Goal: Check status: Check status

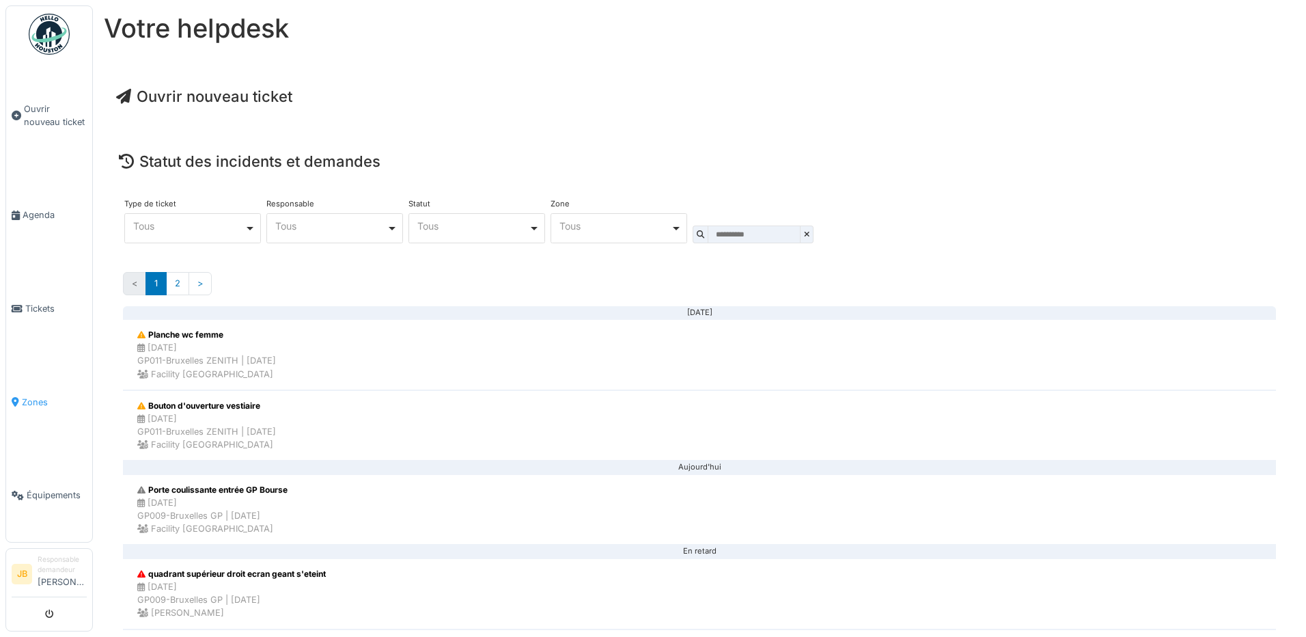
click at [49, 384] on link "Zones" at bounding box center [49, 402] width 86 height 94
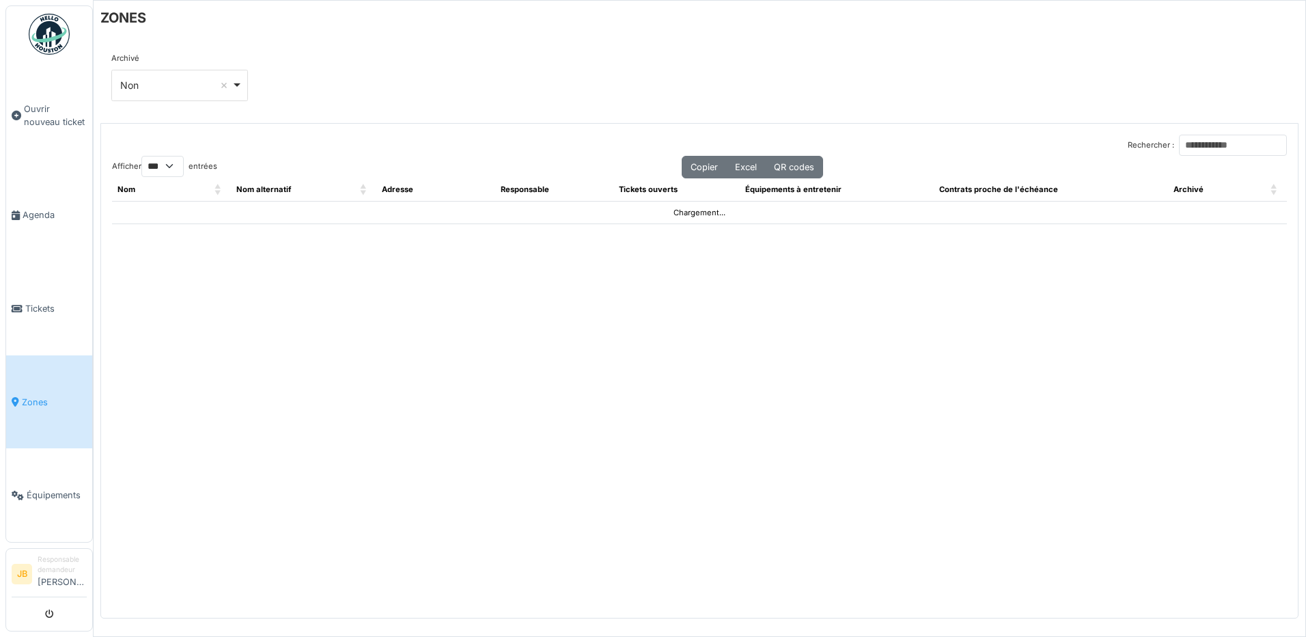
select select "***"
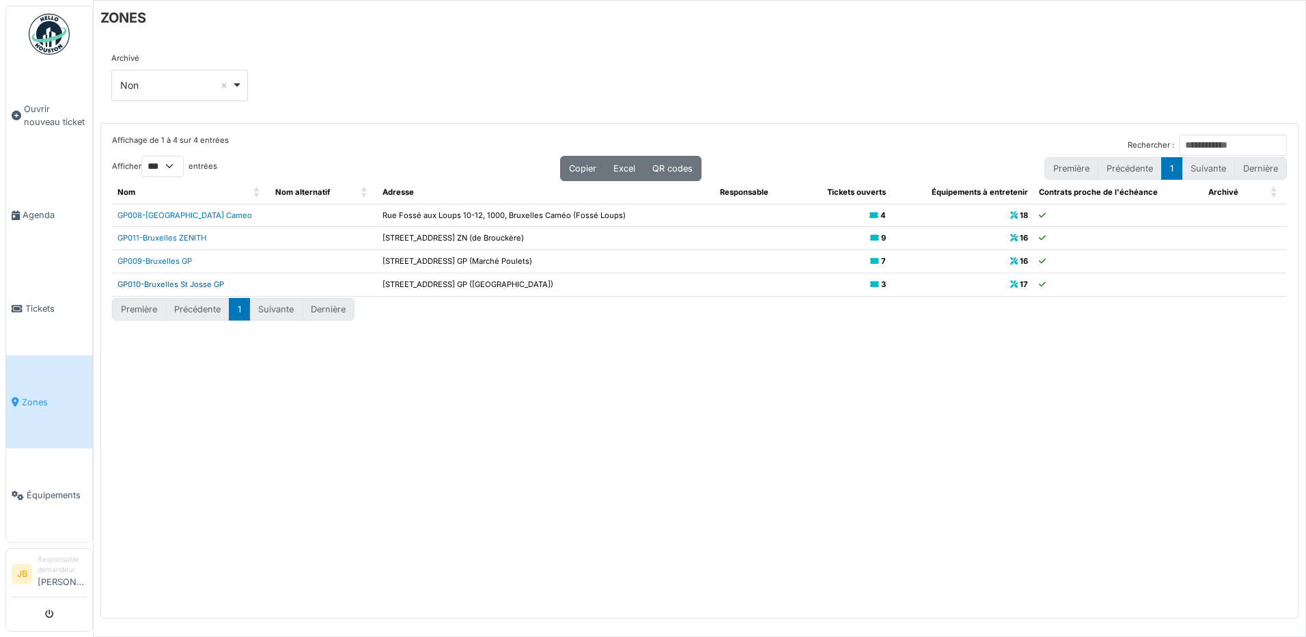
click at [182, 286] on link "GP010-Bruxelles St Josse GP" at bounding box center [171, 284] width 107 height 10
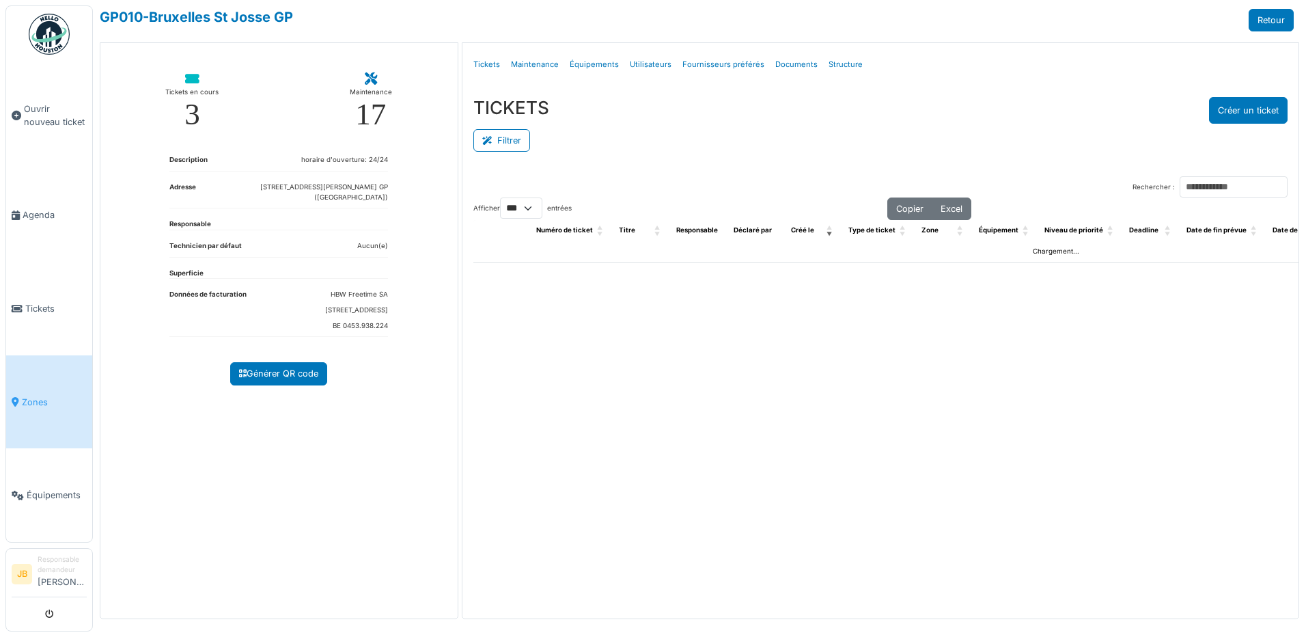
select select "***"
click at [498, 139] on button "Filtrer" at bounding box center [502, 140] width 57 height 23
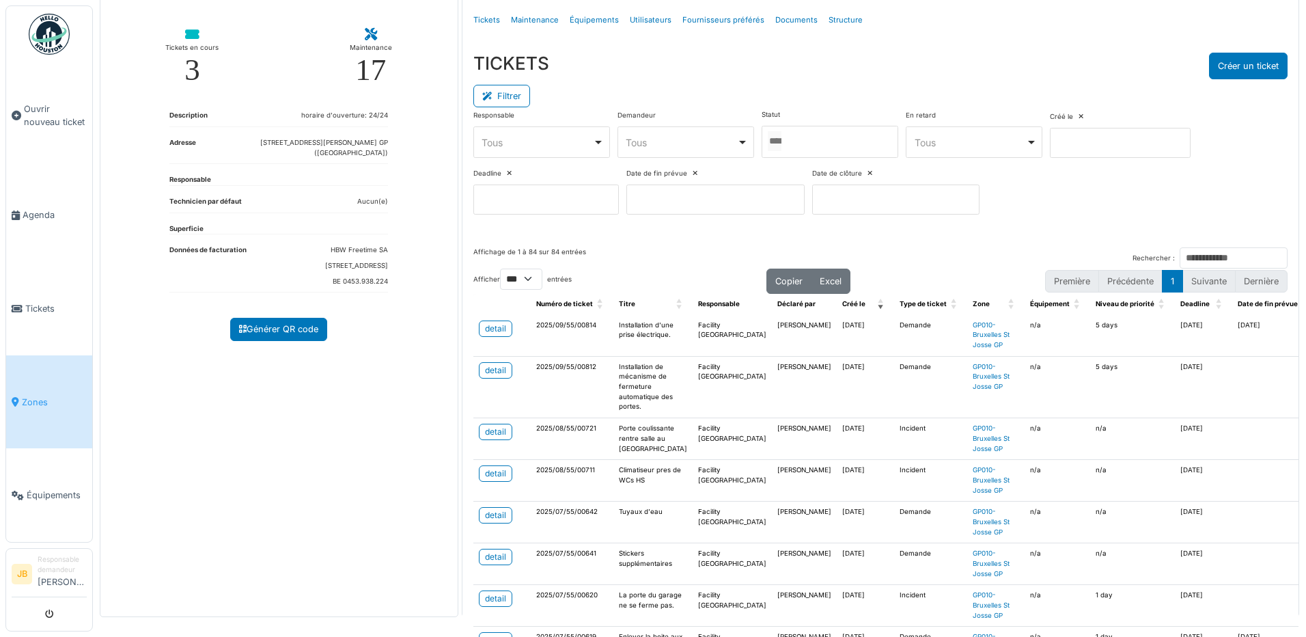
scroll to position [68, 0]
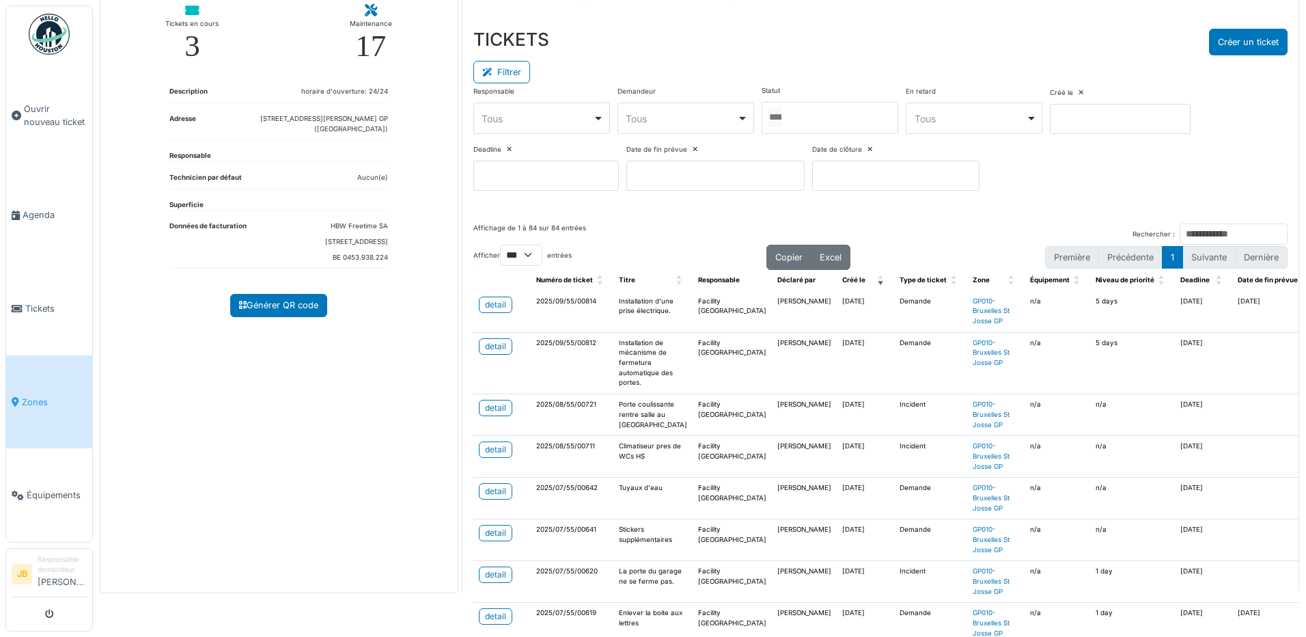
click at [814, 120] on div at bounding box center [830, 118] width 137 height 32
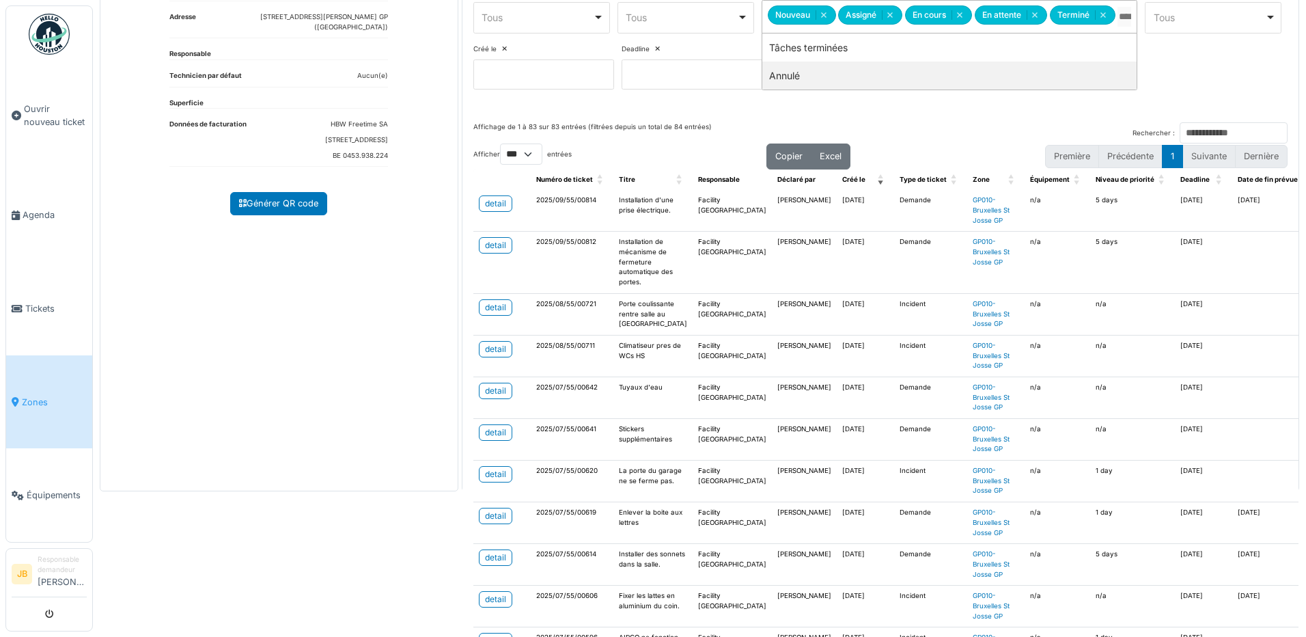
scroll to position [205, 0]
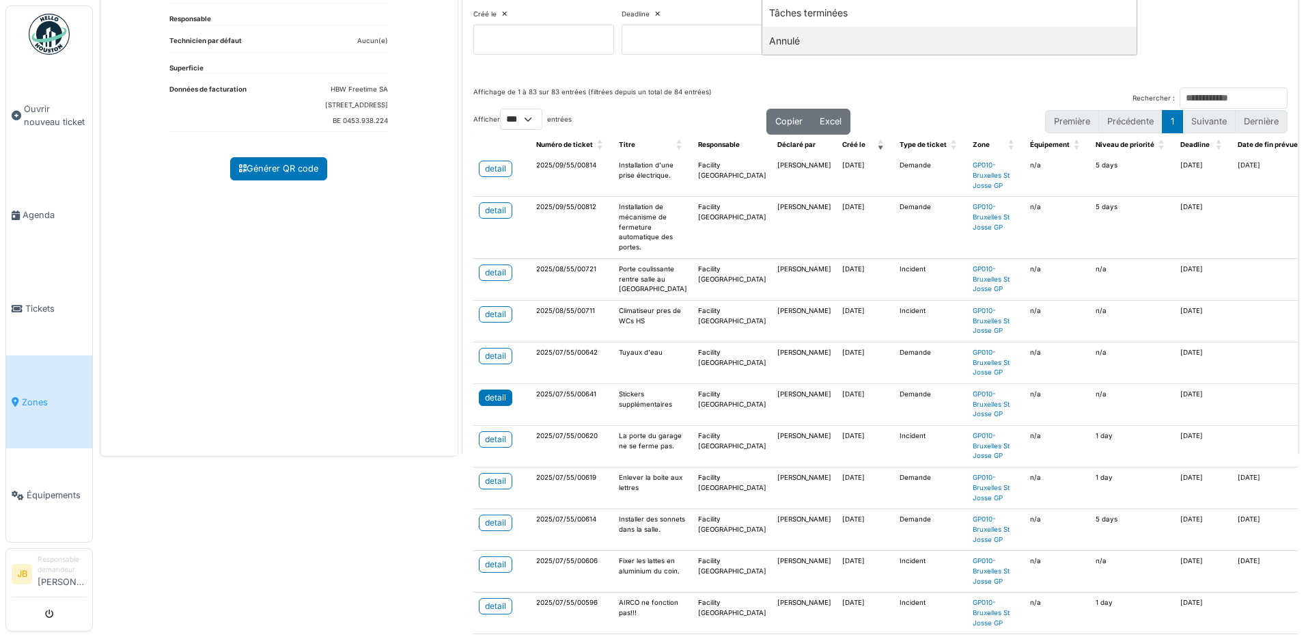
click at [491, 404] on div "detail" at bounding box center [495, 398] width 21 height 12
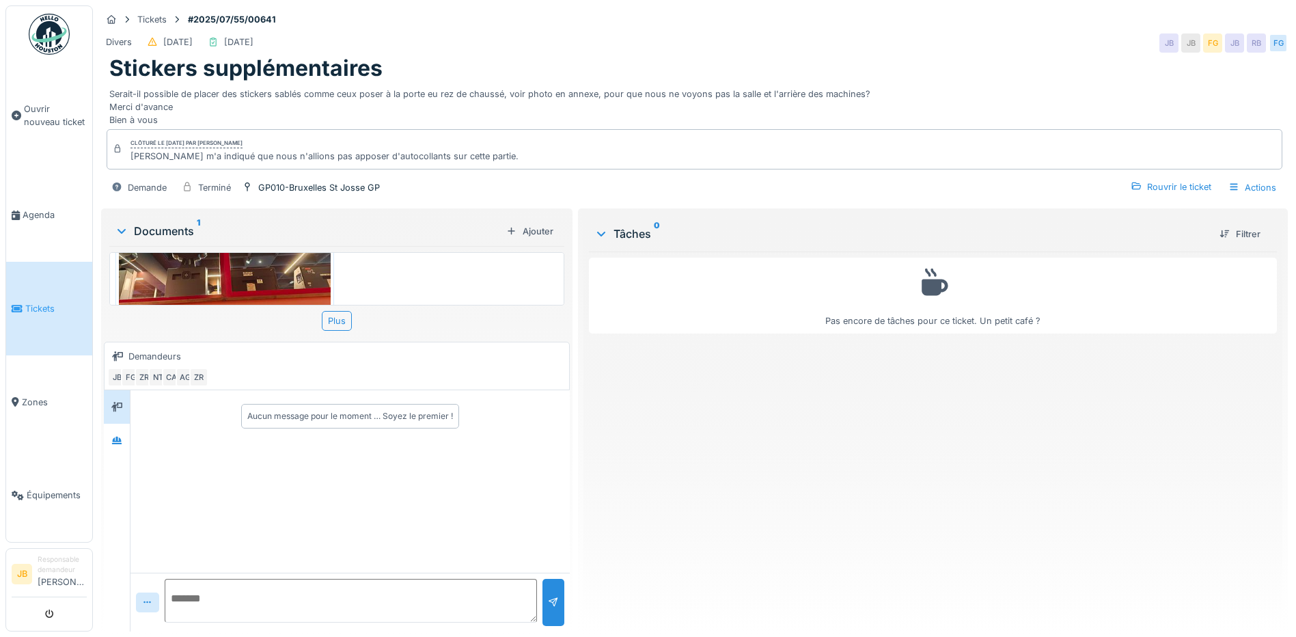
scroll to position [68, 0]
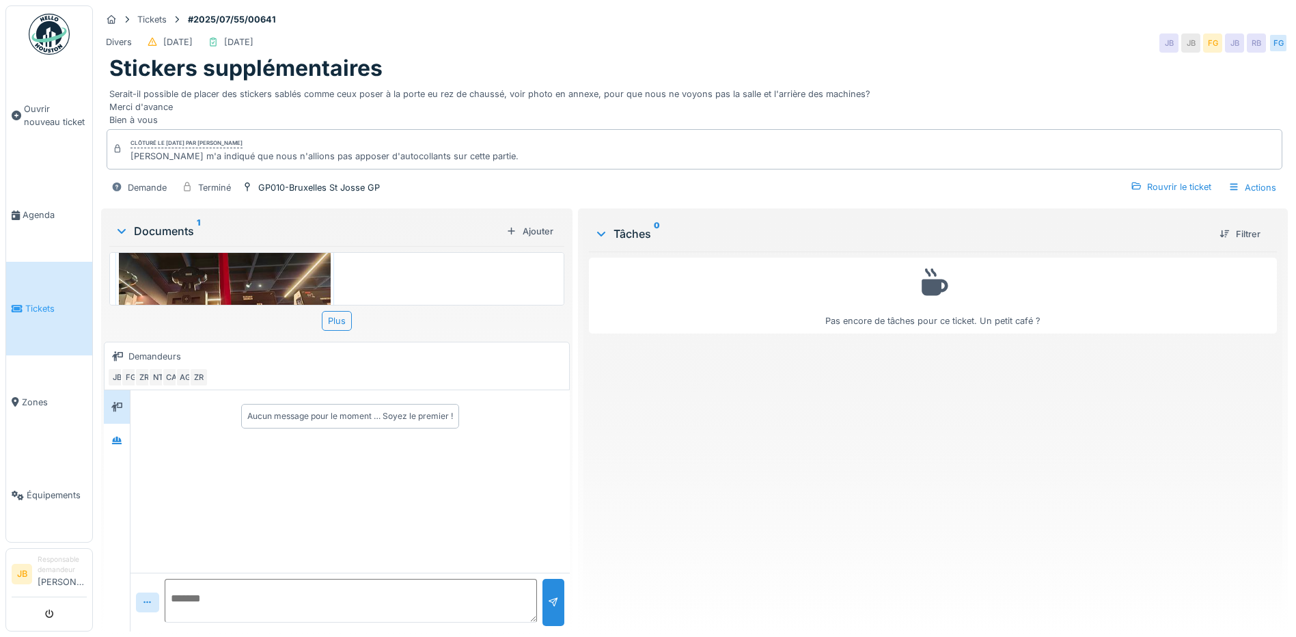
click at [195, 275] on img at bounding box center [225, 278] width 212 height 159
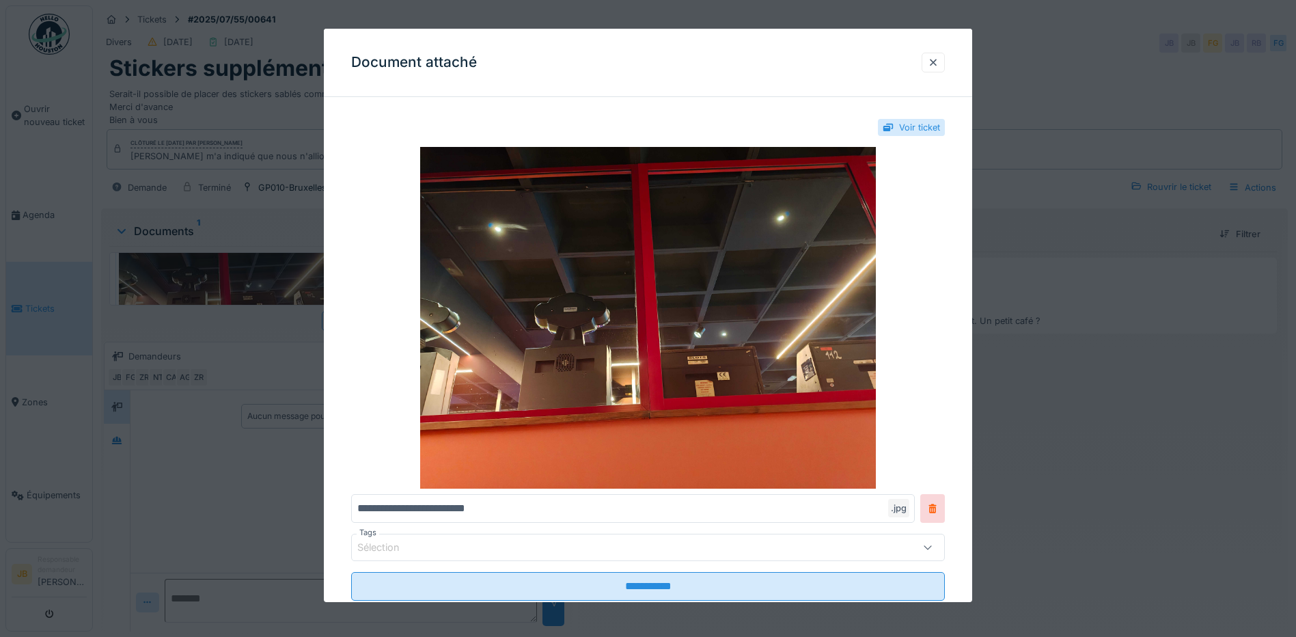
drag, startPoint x: 933, startPoint y: 59, endPoint x: 880, endPoint y: 144, distance: 100.1
click at [934, 59] on div at bounding box center [933, 62] width 11 height 13
